Goal: Check status: Check status

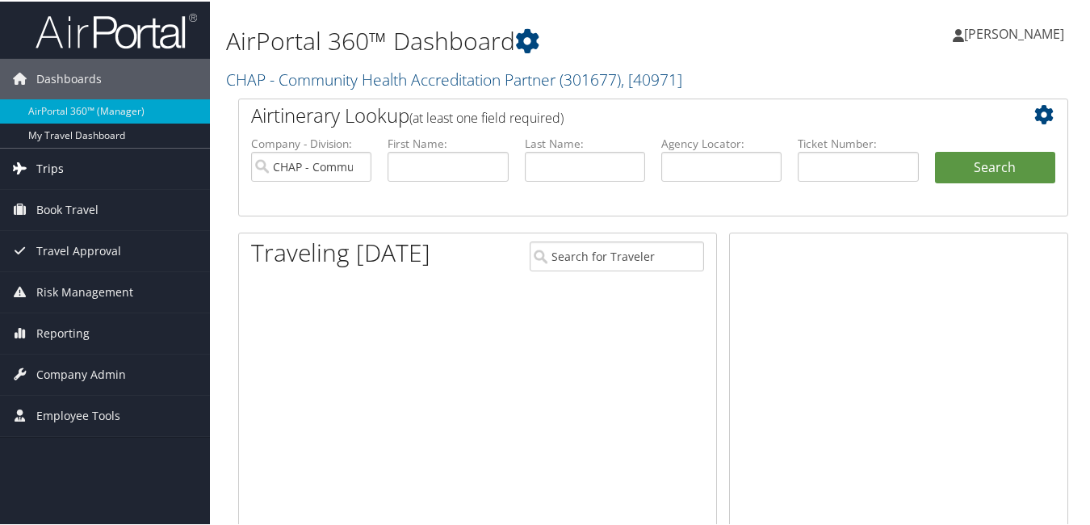
click at [49, 170] on span "Trips" at bounding box center [49, 167] width 27 height 40
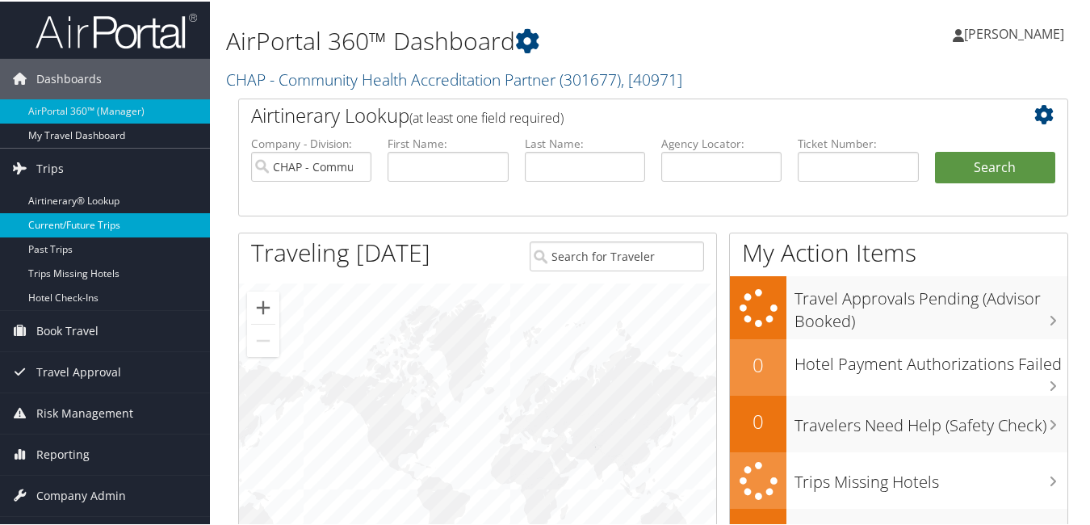
click at [89, 216] on link "Current/Future Trips" at bounding box center [105, 224] width 210 height 24
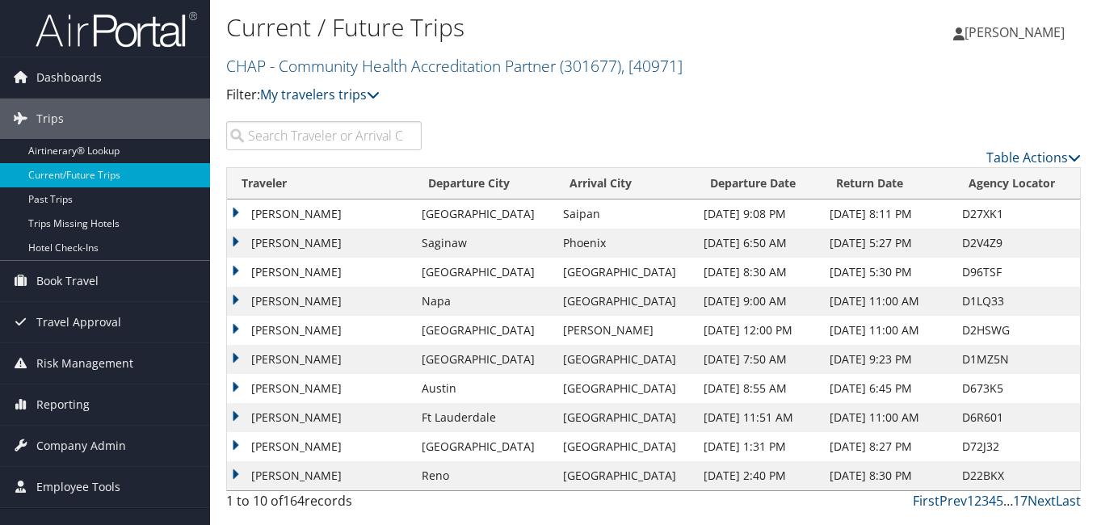
click at [341, 127] on input "search" at bounding box center [323, 135] width 195 height 29
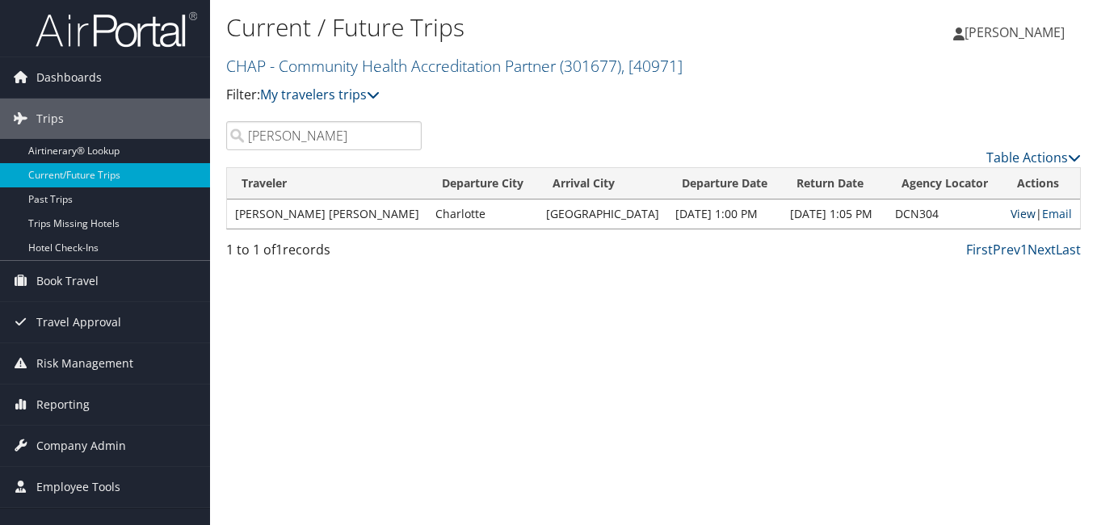
type input "cleary"
click at [1012, 216] on link "View" at bounding box center [1022, 213] width 25 height 15
